Goal: Find specific page/section: Find specific page/section

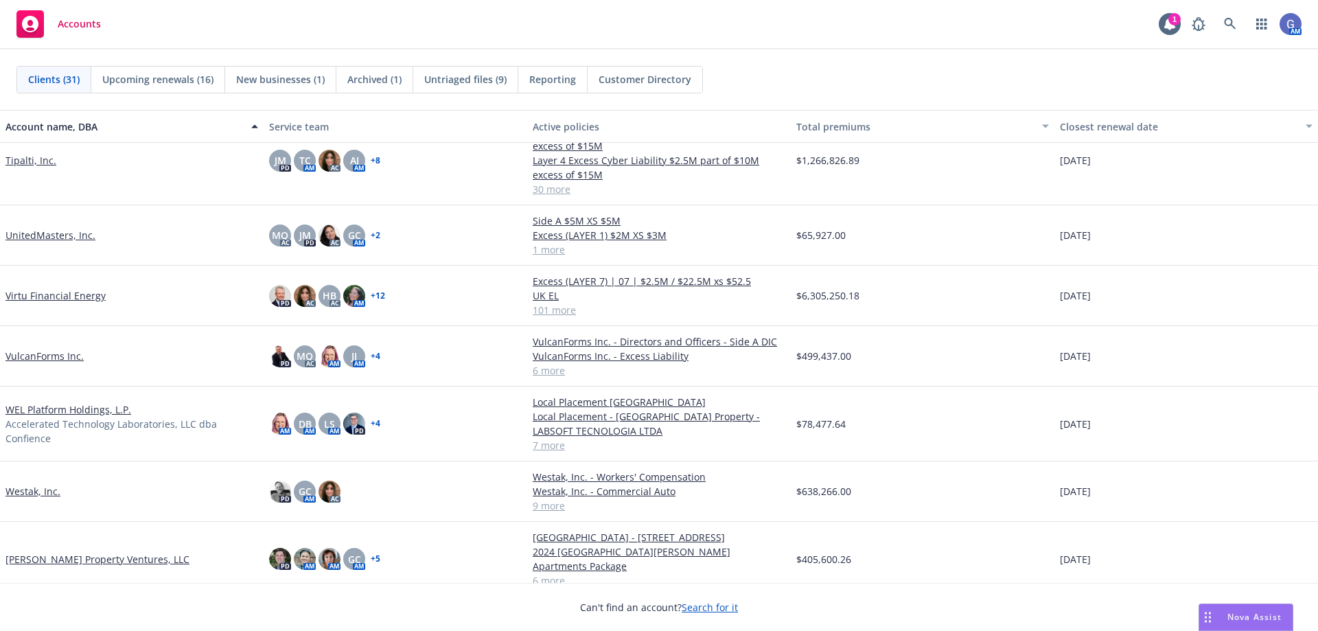
scroll to position [1305, 0]
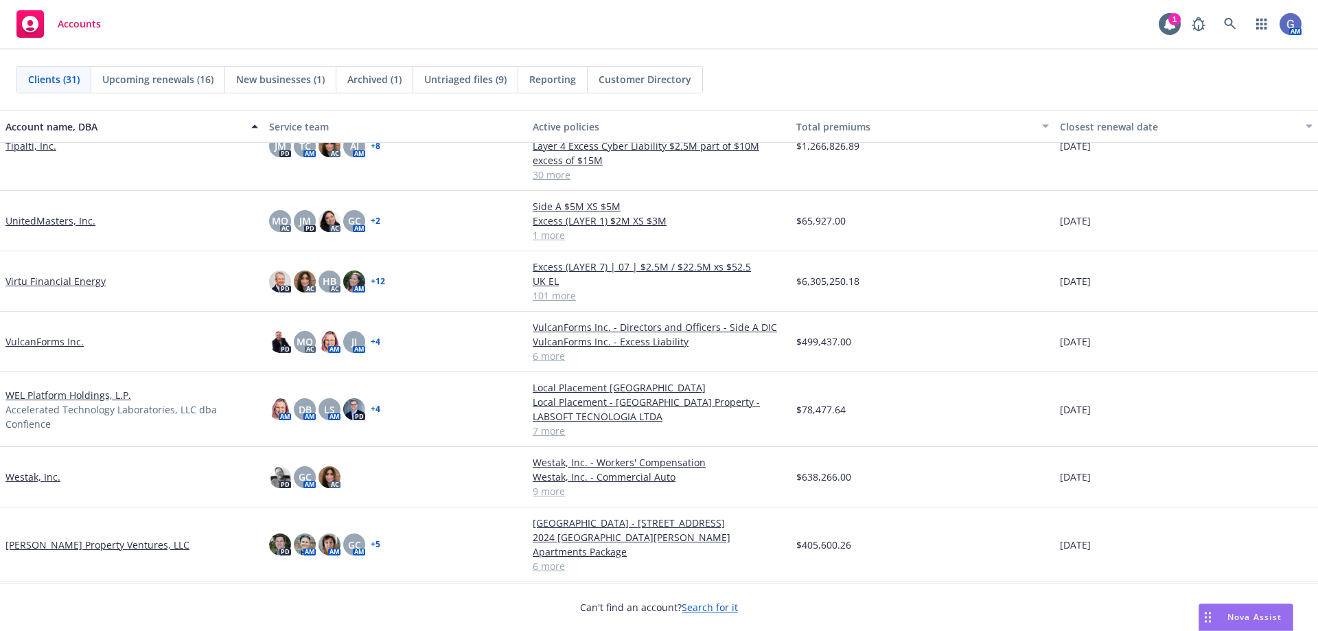
click at [54, 218] on link "UnitedMasters, Inc." at bounding box center [50, 221] width 90 height 14
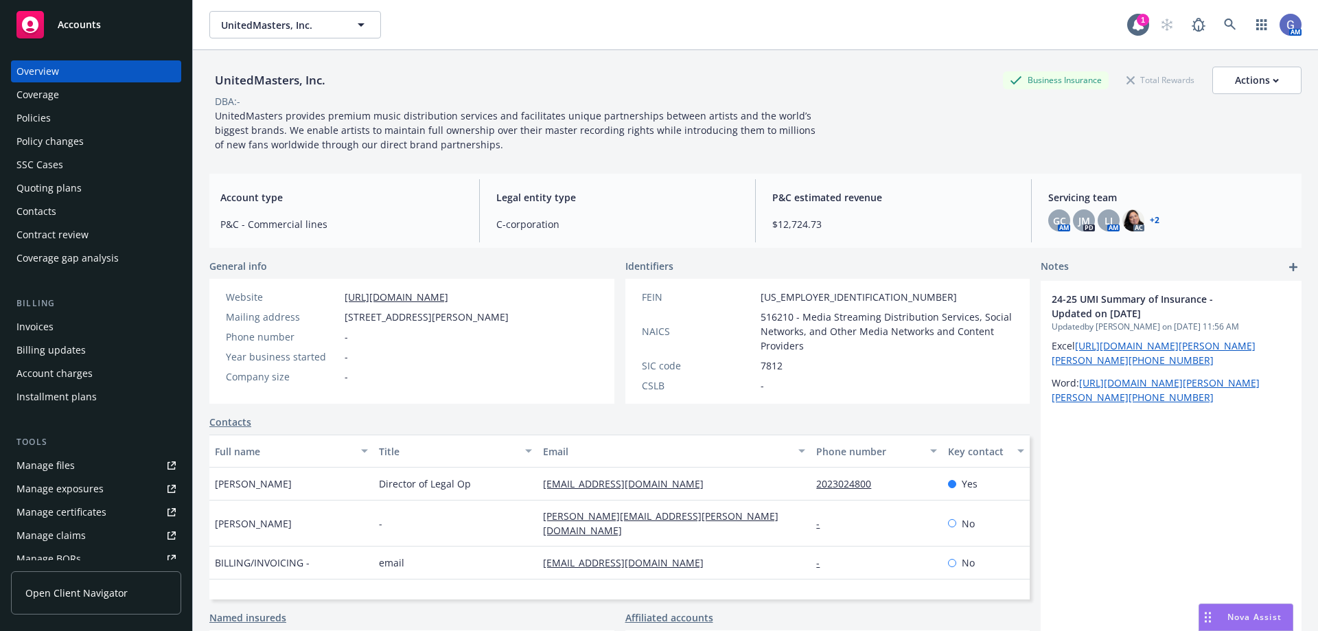
click at [58, 185] on div "Quoting plans" at bounding box center [48, 188] width 65 height 22
